Goal: Transaction & Acquisition: Purchase product/service

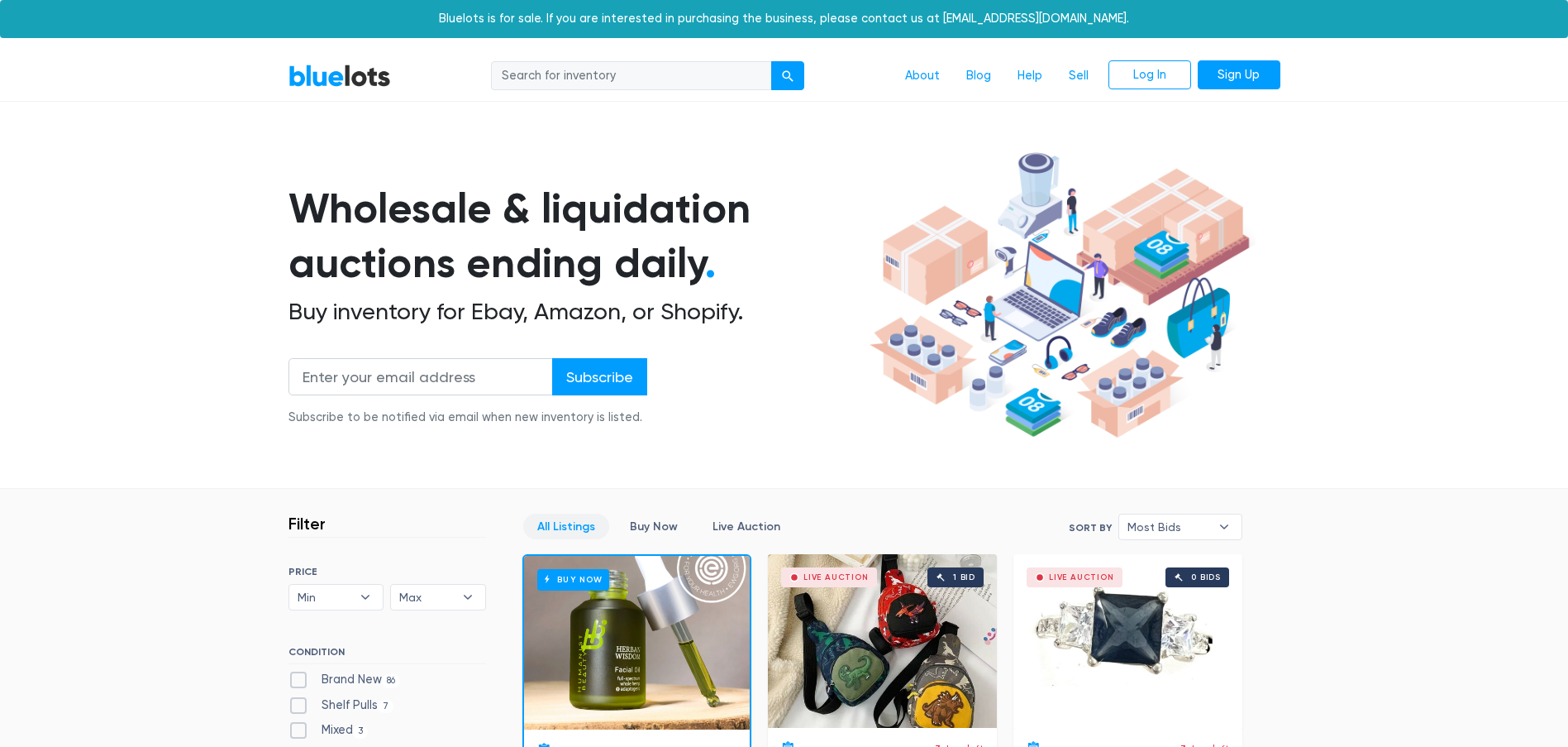
click at [653, 60] on div "About Blog Help Sell Log In Sign Up" at bounding box center [842, 76] width 876 height 31
drag, startPoint x: 627, startPoint y: 68, endPoint x: 518, endPoint y: 92, distance: 111.6
click at [627, 68] on input "search" at bounding box center [632, 76] width 281 height 30
type input "video game"
click at [771, 61] on button "submit" at bounding box center [788, 76] width 33 height 30
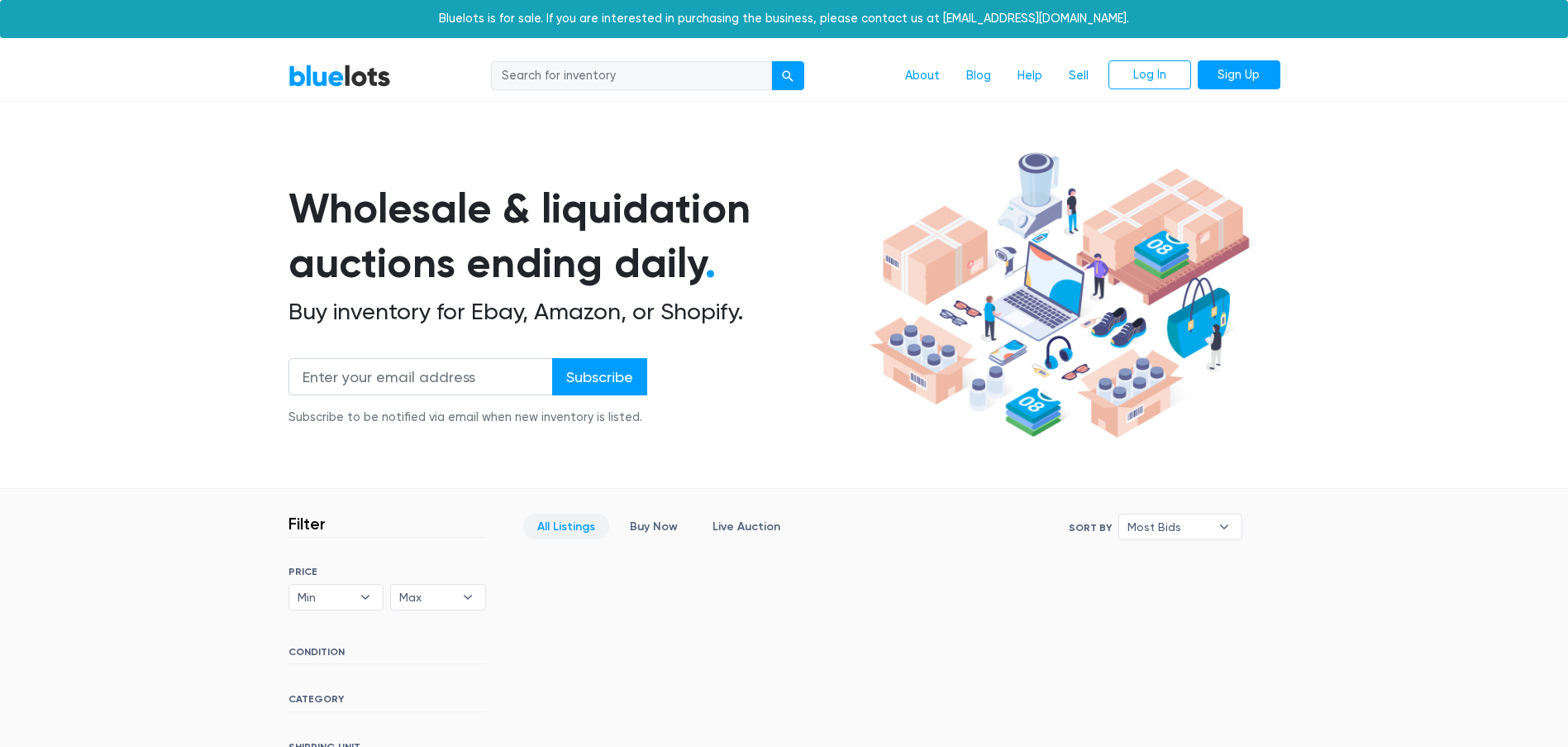
click at [637, 65] on input "search" at bounding box center [632, 76] width 281 height 30
type input "nintendo"
click at [771, 61] on button "submit" at bounding box center [788, 76] width 33 height 30
click at [336, 71] on link "BlueLots" at bounding box center [340, 76] width 102 height 24
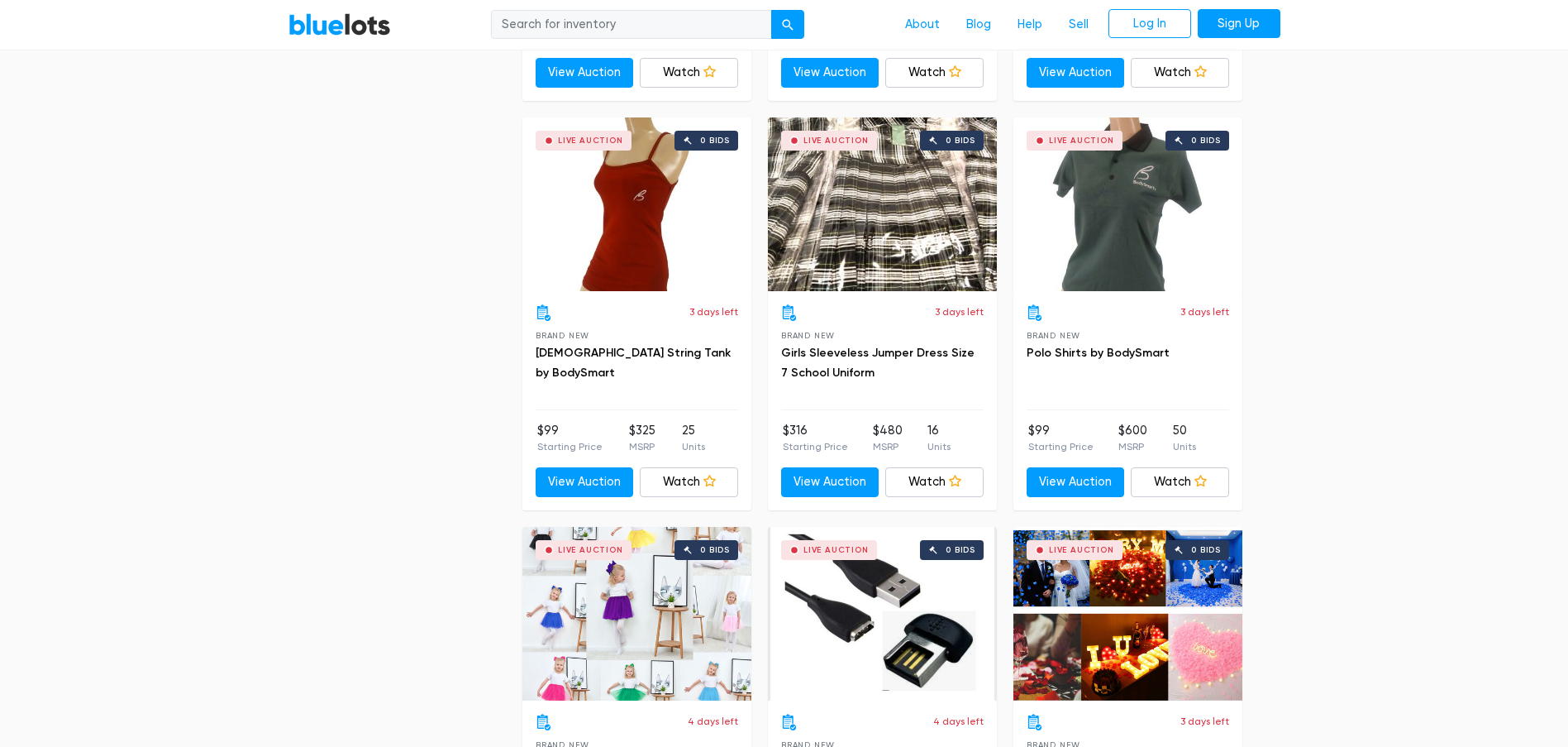
scroll to position [3474, 0]
